Goal: Navigation & Orientation: Find specific page/section

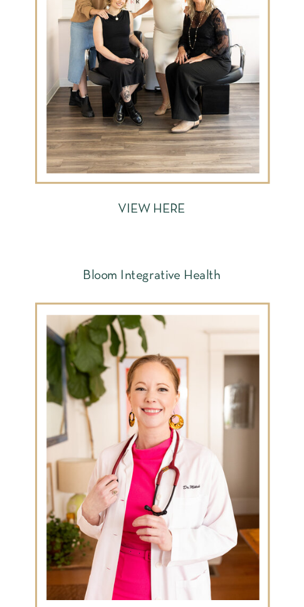
click at [185, 140] on div at bounding box center [152, 28] width 212 height 290
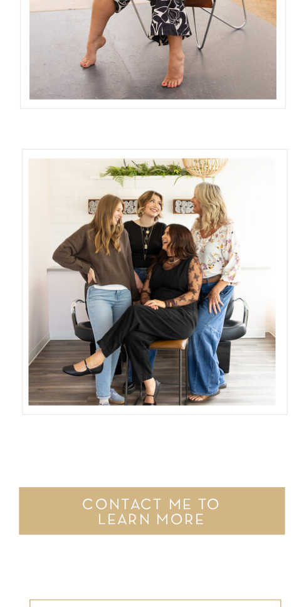
scroll to position [4017, 0]
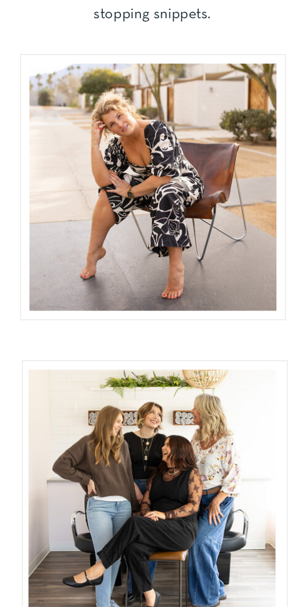
click at [209, 427] on div at bounding box center [151, 492] width 247 height 247
click at [208, 427] on div at bounding box center [151, 492] width 247 height 247
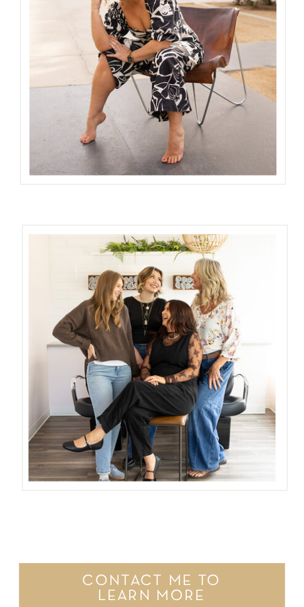
scroll to position [4153, 0]
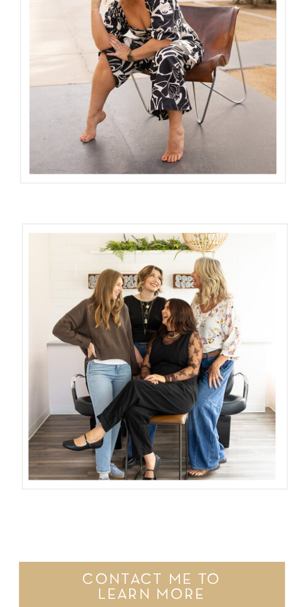
click at [194, 407] on div at bounding box center [151, 355] width 247 height 247
